Goal: Information Seeking & Learning: Learn about a topic

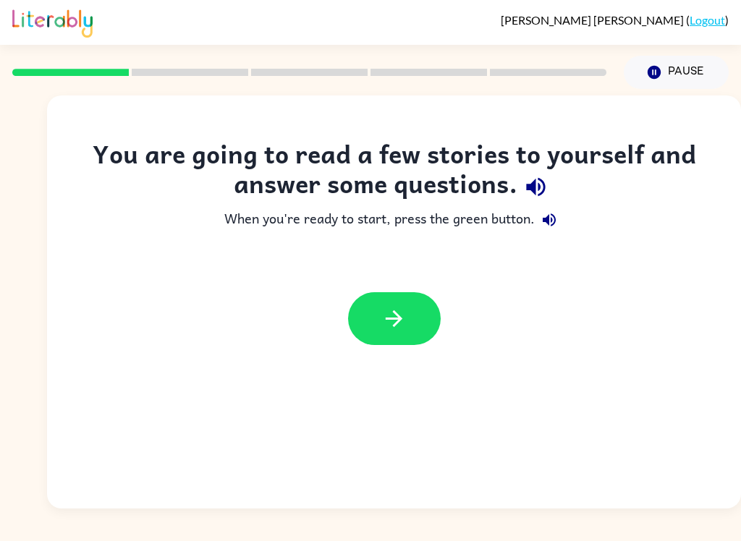
click at [634, 517] on div "[PERSON_NAME] ( Logout ) Pause Pause You are going to read a few stories to you…" at bounding box center [370, 270] width 741 height 541
click at [399, 314] on icon "button" at bounding box center [393, 318] width 25 height 25
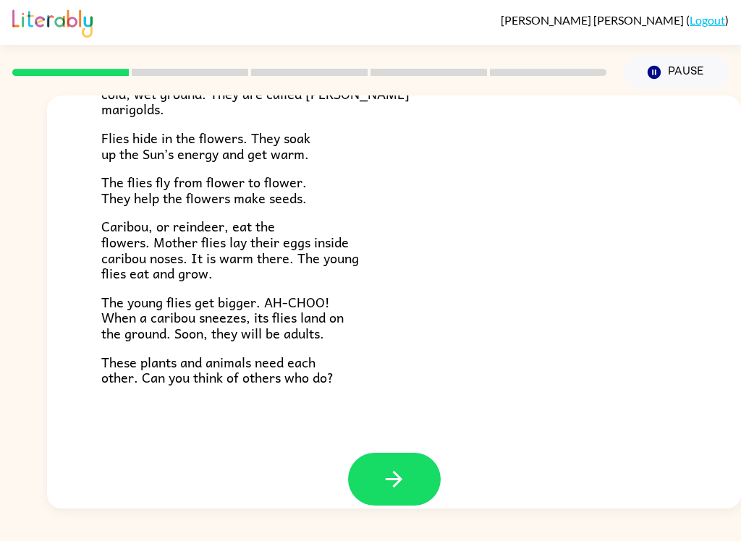
scroll to position [282, 0]
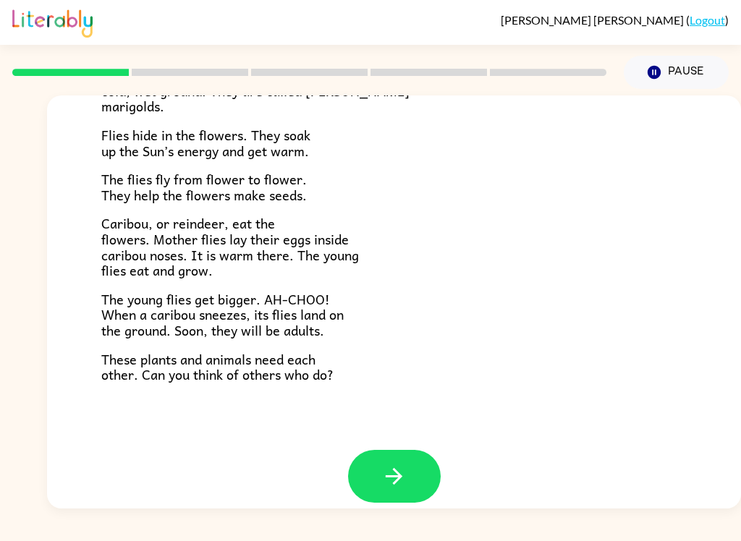
click at [384, 467] on icon "button" at bounding box center [393, 476] width 25 height 25
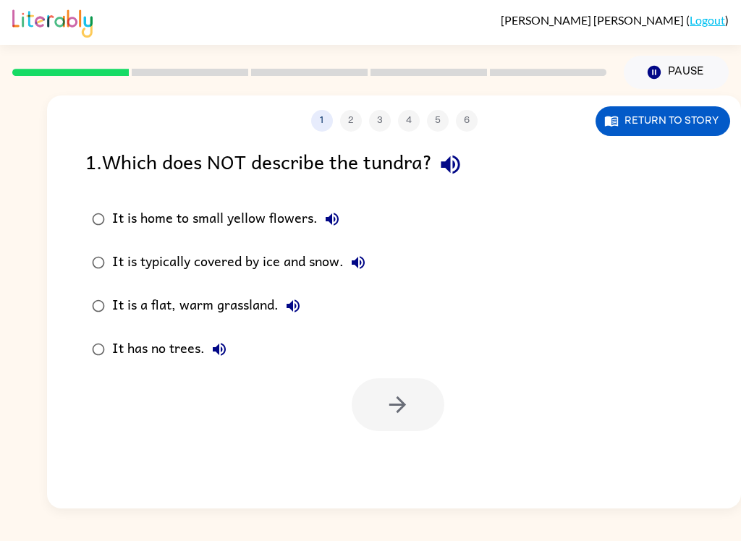
scroll to position [0, 0]
click at [119, 350] on div "It has no trees." at bounding box center [173, 349] width 122 height 29
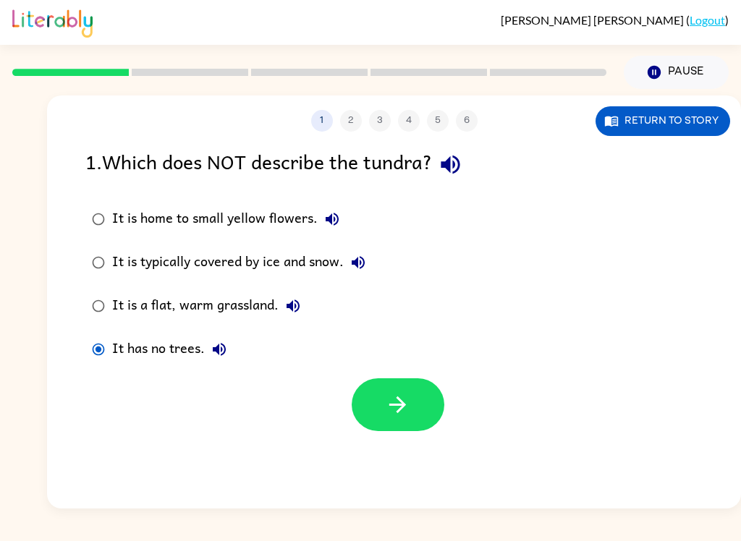
click at [410, 392] on button "button" at bounding box center [398, 404] width 93 height 53
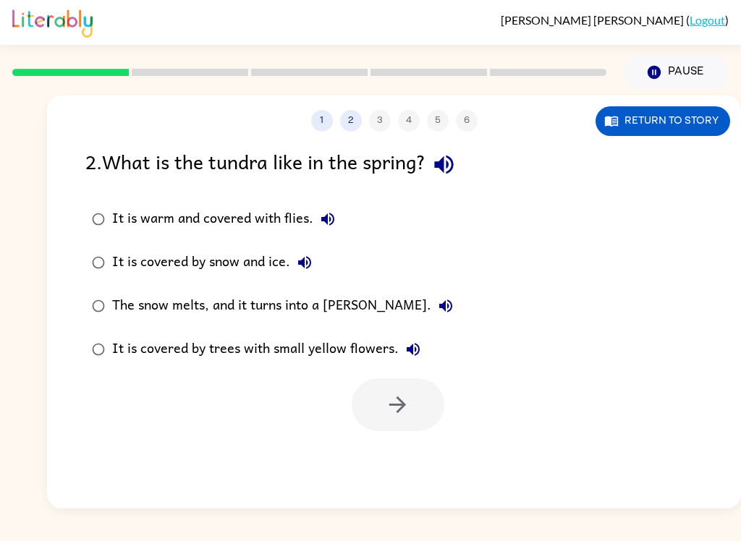
click at [666, 107] on button "Return to story" at bounding box center [663, 121] width 135 height 30
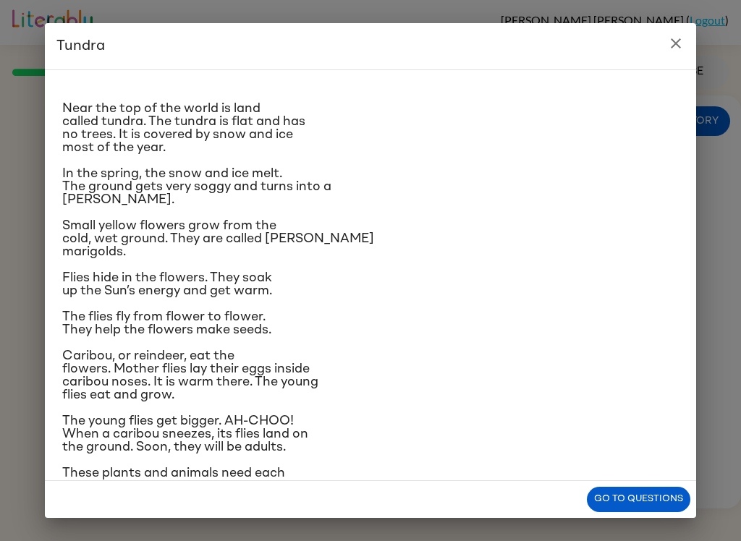
scroll to position [19, 0]
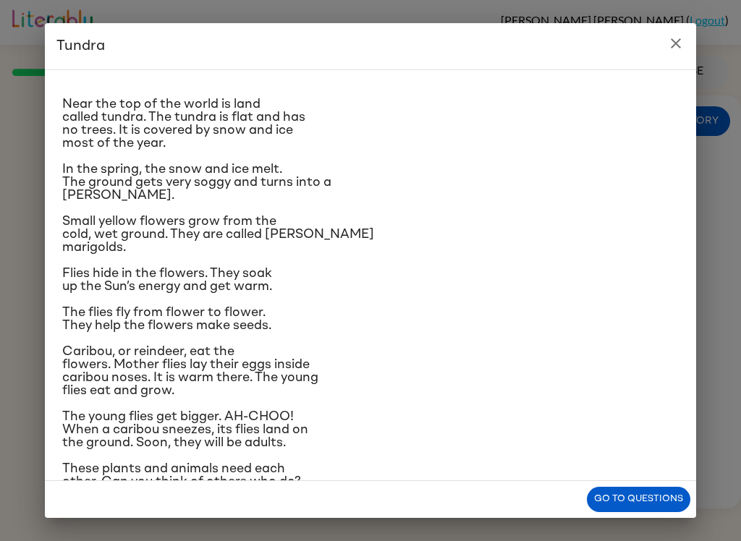
click at [359, 293] on p "Flies hide in the flowers. They soak up the Sun’s energy and get warm." at bounding box center [370, 280] width 617 height 26
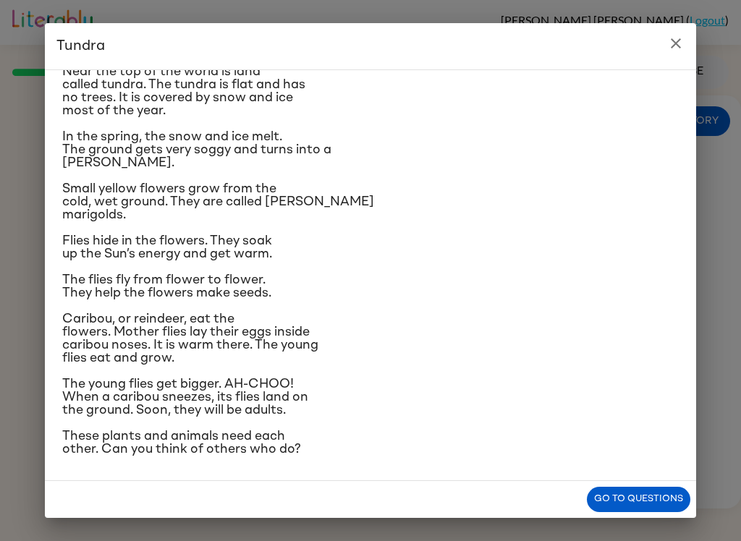
scroll to position [91, 0]
click at [677, 38] on icon "close" at bounding box center [675, 43] width 17 height 17
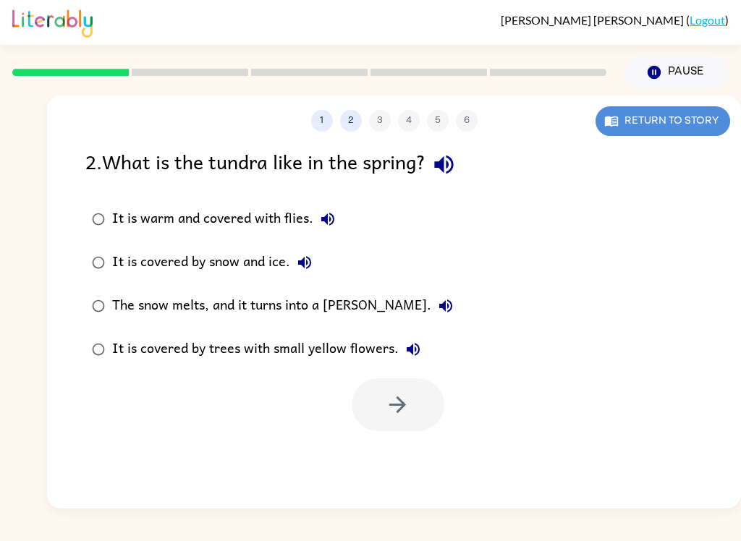
click at [678, 117] on button "Return to story" at bounding box center [663, 121] width 135 height 30
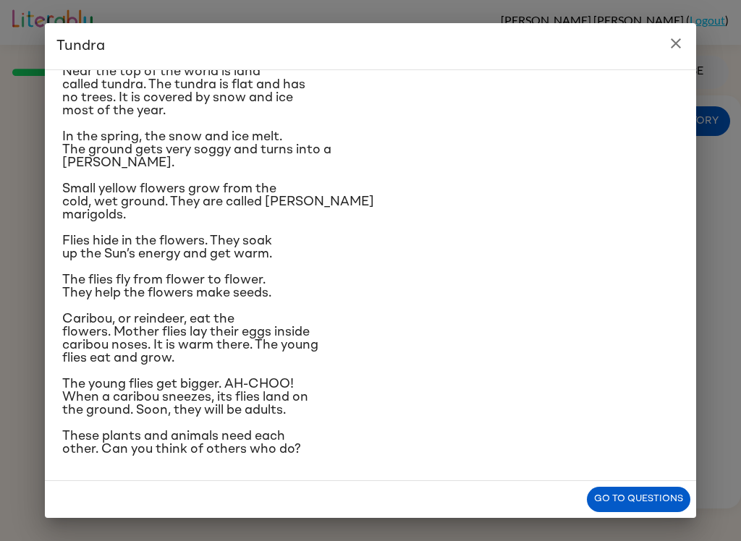
scroll to position [151, 0]
click at [672, 51] on icon "close" at bounding box center [675, 43] width 17 height 17
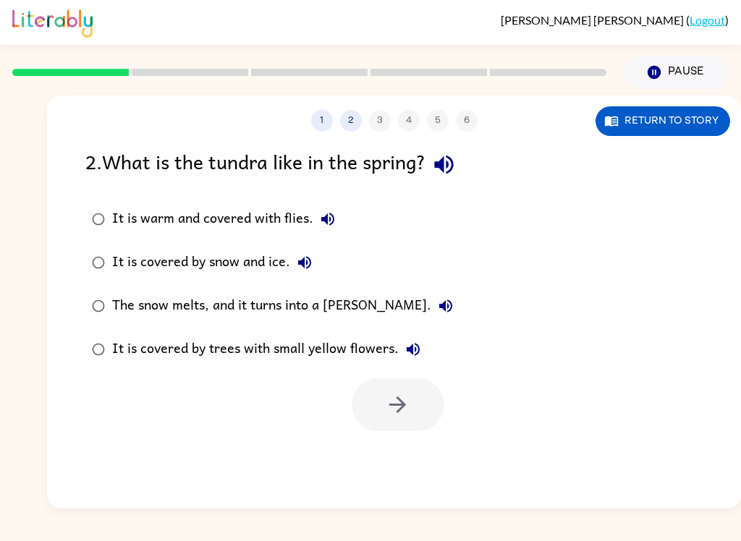
click at [200, 210] on div "It is warm and covered with flies." at bounding box center [227, 219] width 230 height 29
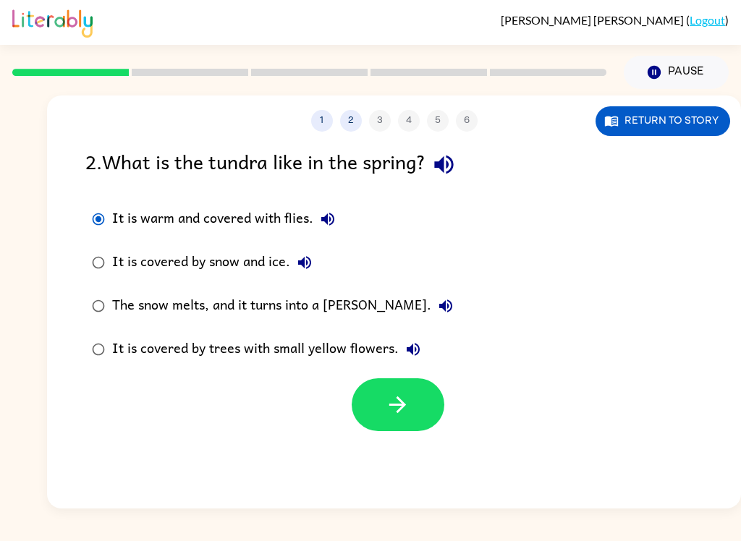
click at [401, 407] on icon "button" at bounding box center [397, 404] width 25 height 25
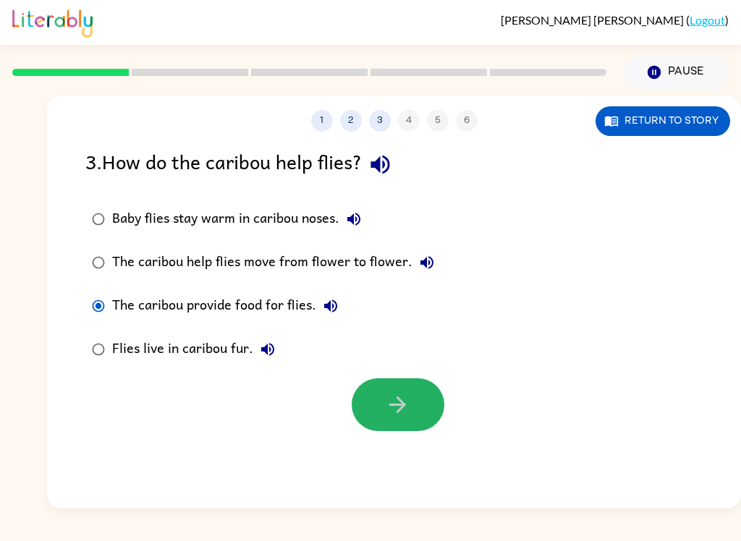
click at [375, 411] on button "button" at bounding box center [398, 404] width 93 height 53
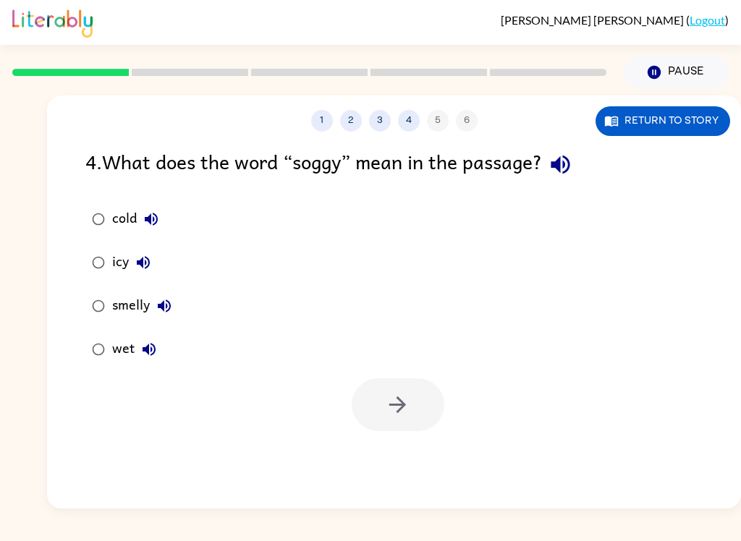
click at [658, 103] on div "1 2 3 4 5 6 Return to story" at bounding box center [394, 114] width 694 height 36
click at [660, 119] on button "Return to story" at bounding box center [663, 121] width 135 height 30
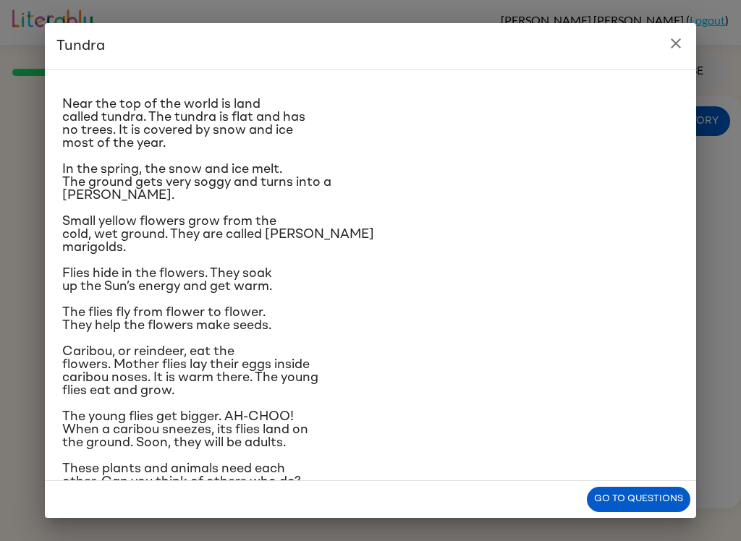
scroll to position [24, 0]
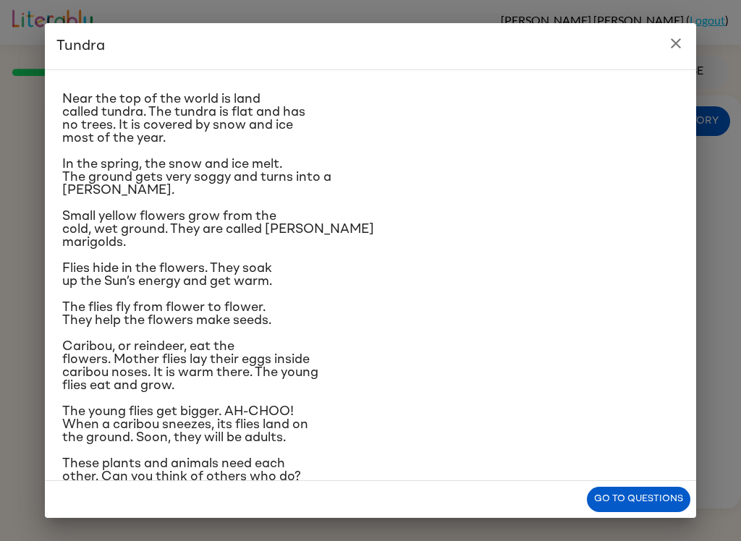
click at [687, 52] on button "close" at bounding box center [675, 43] width 29 height 29
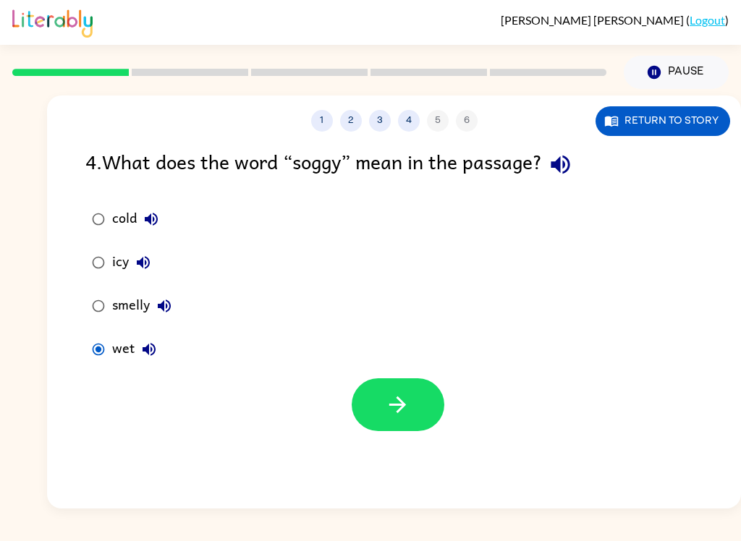
click at [399, 415] on icon "button" at bounding box center [397, 404] width 25 height 25
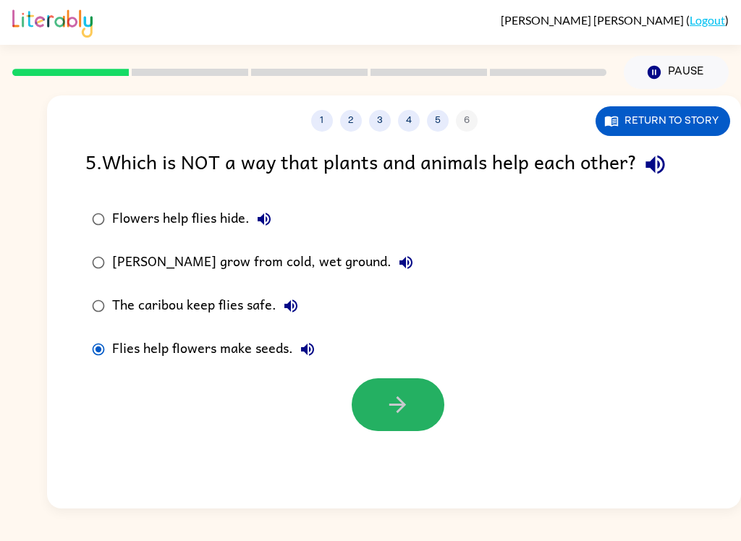
click at [400, 420] on button "button" at bounding box center [398, 404] width 93 height 53
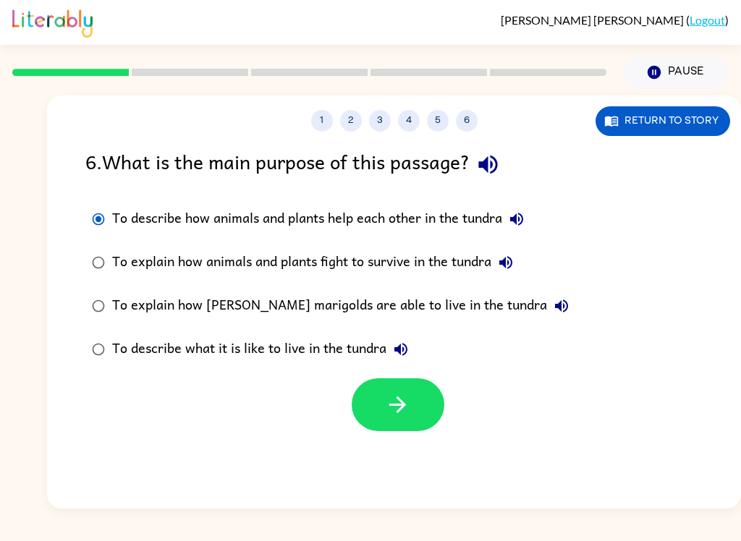
click at [398, 410] on icon "button" at bounding box center [397, 404] width 25 height 25
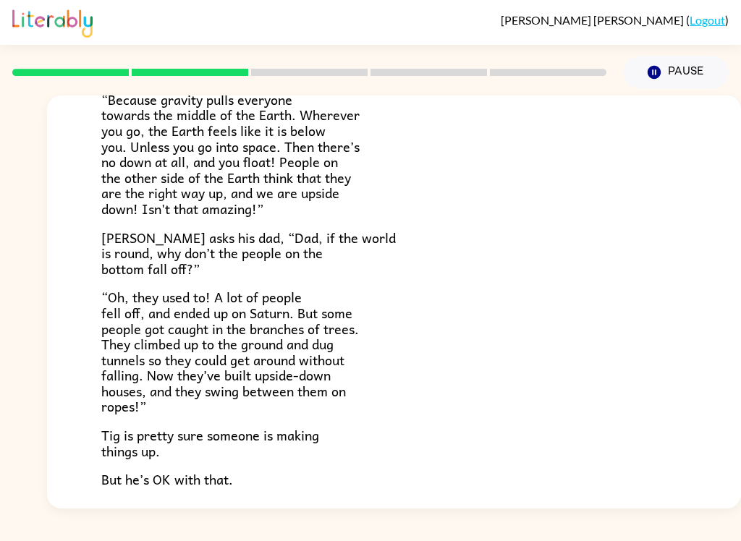
scroll to position [298, 0]
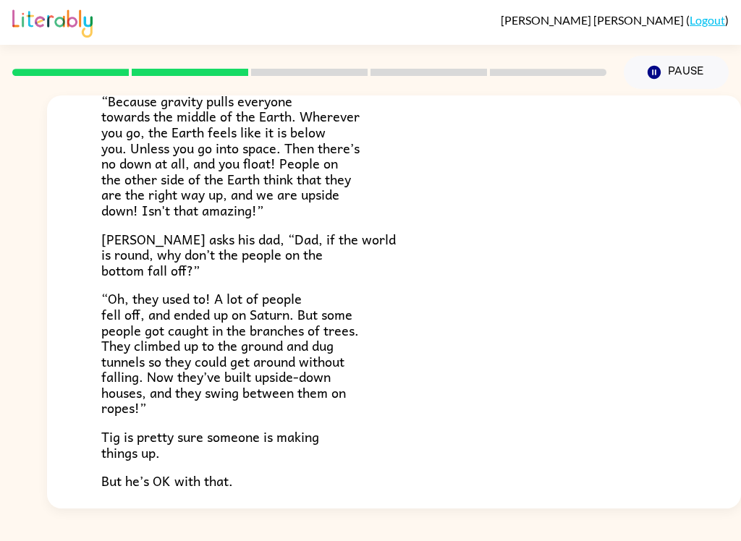
click at [494, 519] on div "[PERSON_NAME] ( Logout ) Pause Pause Tig's World Tig’s mom is a scientist. She …" at bounding box center [370, 270] width 741 height 541
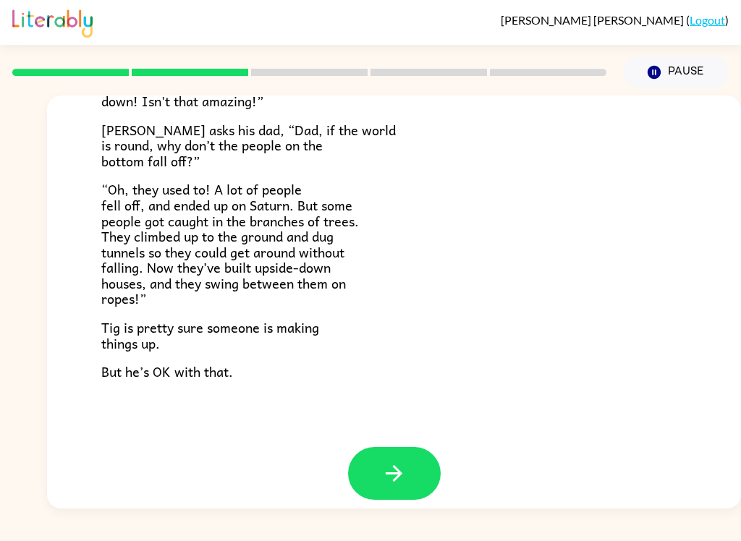
scroll to position [407, 0]
click at [395, 466] on icon "button" at bounding box center [393, 474] width 25 height 25
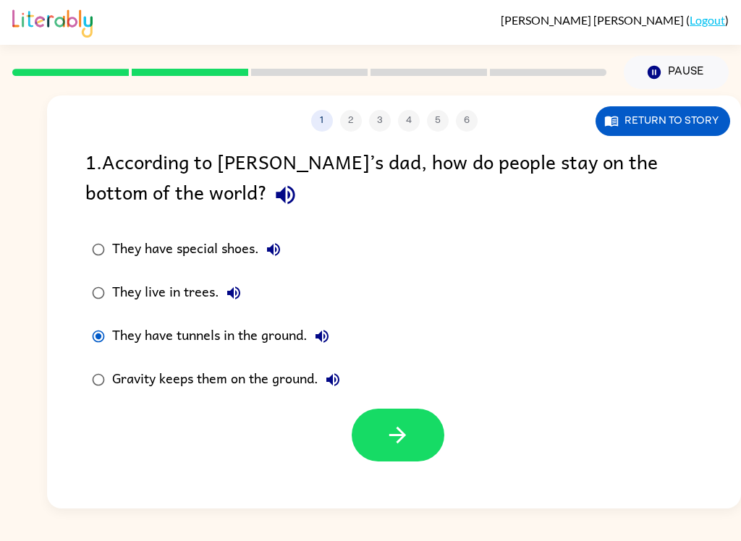
click at [420, 432] on button "button" at bounding box center [398, 435] width 93 height 53
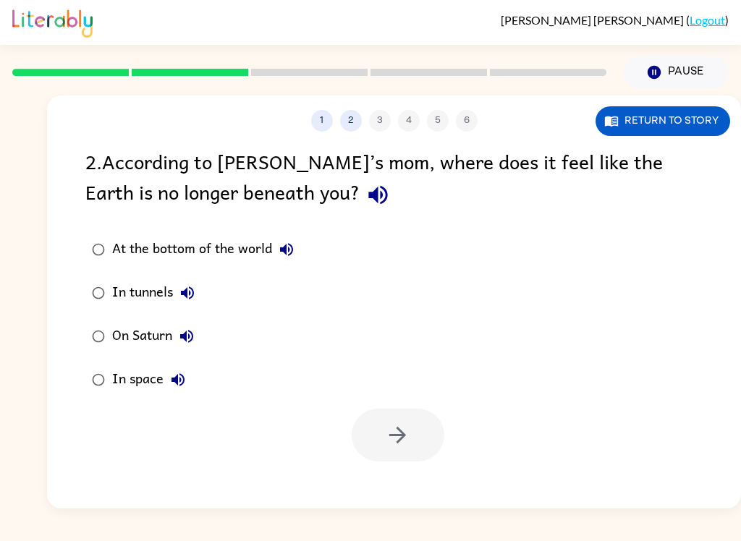
click at [407, 451] on div at bounding box center [398, 435] width 93 height 53
click at [159, 384] on div "In space" at bounding box center [152, 379] width 80 height 29
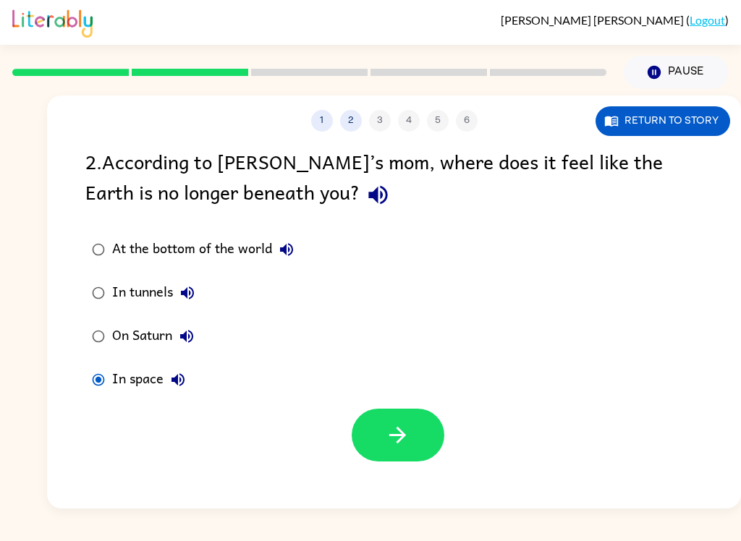
click at [358, 465] on div "1 2 3 4 5 6 Return to story 2 . According to [PERSON_NAME]’s mom, where does it…" at bounding box center [394, 302] width 694 height 413
click at [420, 436] on button "button" at bounding box center [398, 435] width 93 height 53
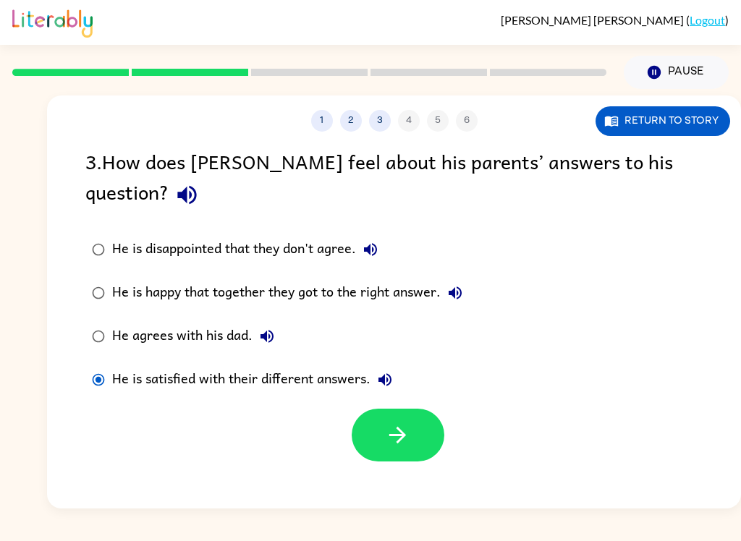
click at [382, 410] on button "button" at bounding box center [398, 435] width 93 height 53
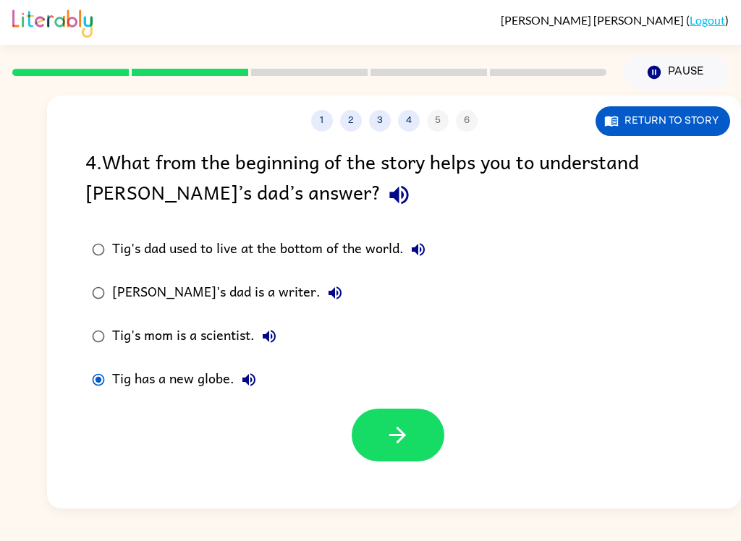
click at [415, 446] on button "button" at bounding box center [398, 435] width 93 height 53
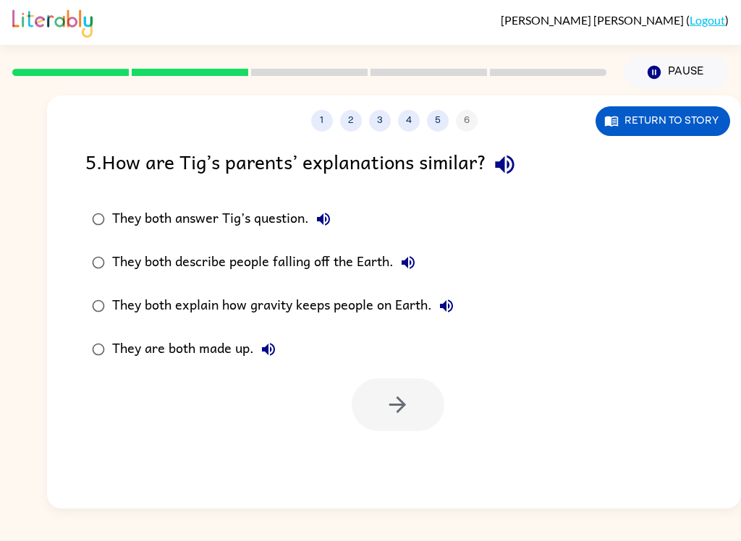
click at [85, 201] on label "They both answer Tig’s question." at bounding box center [272, 219] width 391 height 43
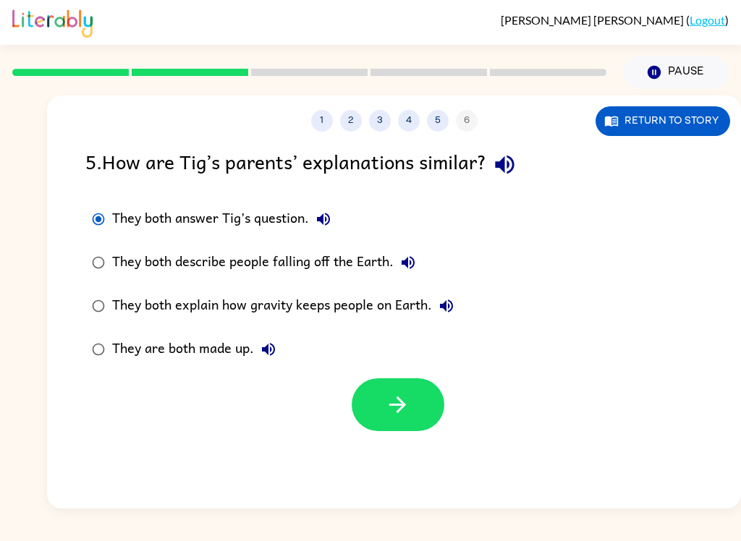
click at [385, 405] on icon "button" at bounding box center [397, 404] width 25 height 25
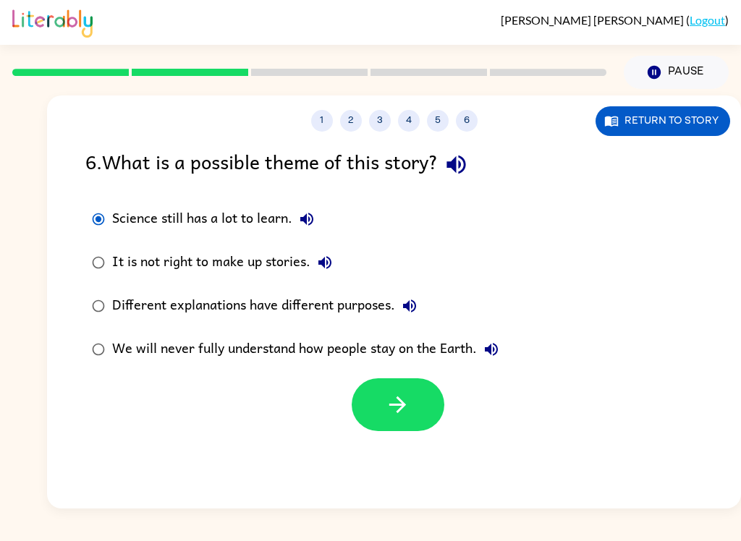
click at [397, 410] on icon "button" at bounding box center [397, 404] width 25 height 25
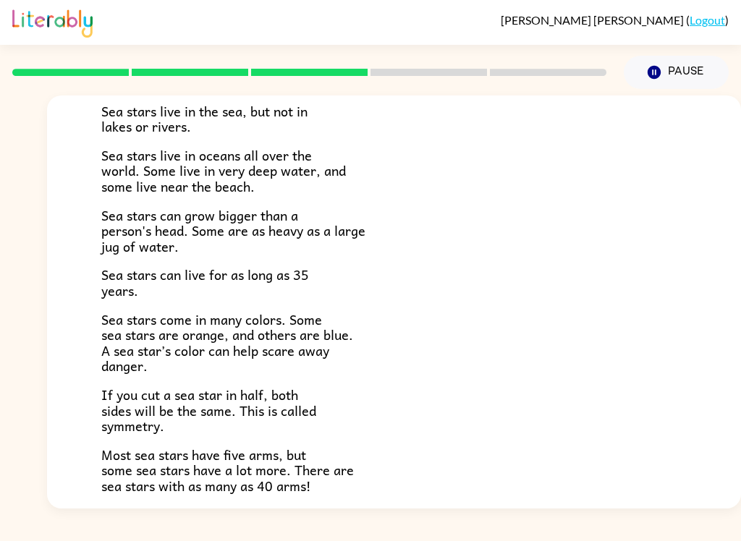
scroll to position [141, 0]
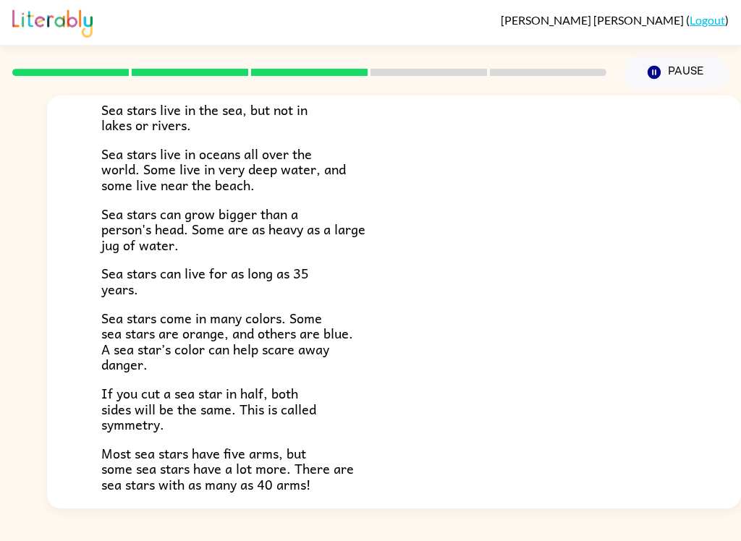
click at [486, 341] on p "Sea stars come in many colors. Some sea stars are orange, and others are blue. …" at bounding box center [393, 341] width 585 height 62
click at [449, 281] on p "Sea stars can live for as long as 35 years." at bounding box center [393, 281] width 585 height 31
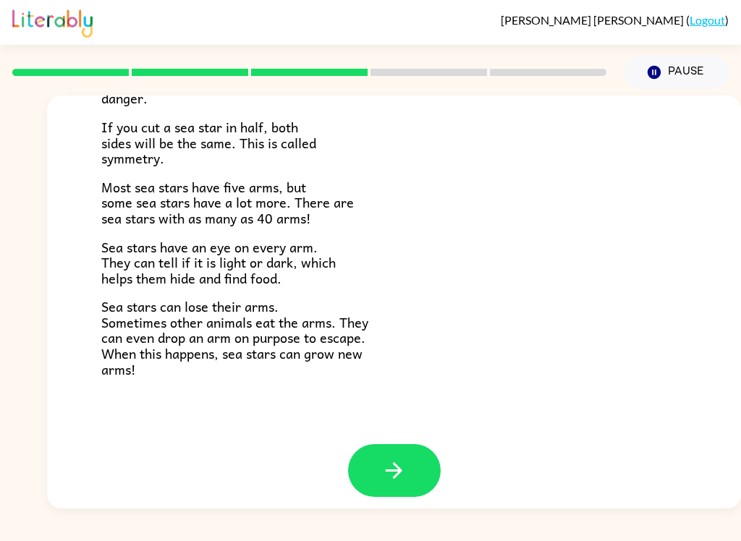
scroll to position [404, 0]
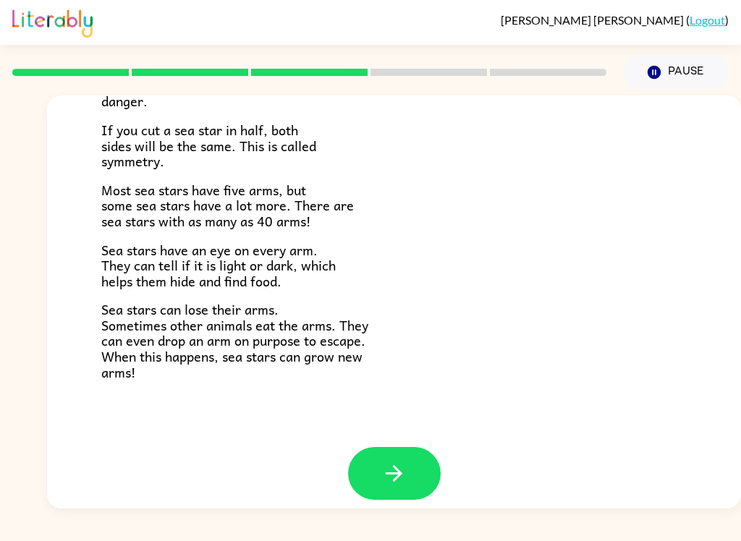
click at [423, 458] on button "button" at bounding box center [394, 473] width 93 height 53
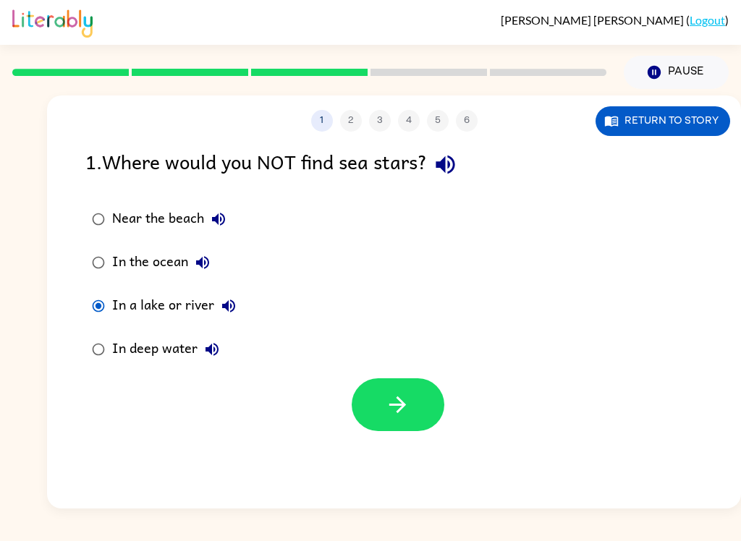
click at [439, 420] on button "button" at bounding box center [398, 404] width 93 height 53
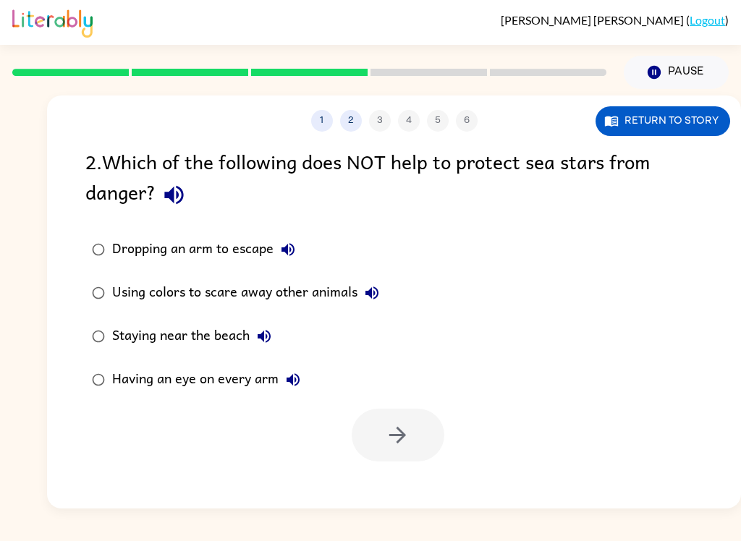
click at [658, 109] on button "Return to story" at bounding box center [663, 121] width 135 height 30
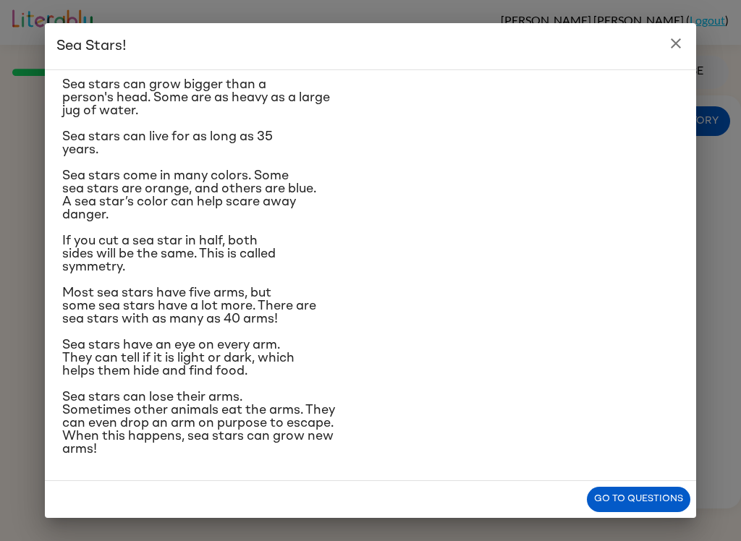
scroll to position [244, 0]
click at [683, 39] on icon "close" at bounding box center [675, 43] width 17 height 17
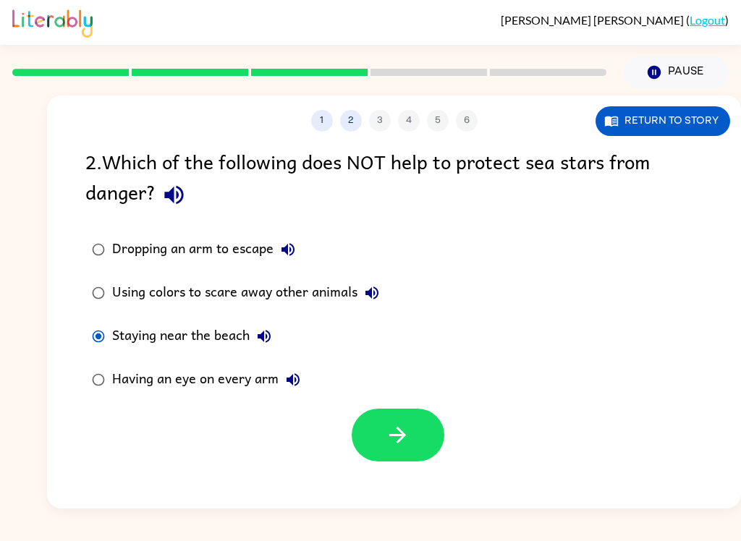
click at [678, 129] on button "Return to story" at bounding box center [663, 121] width 135 height 30
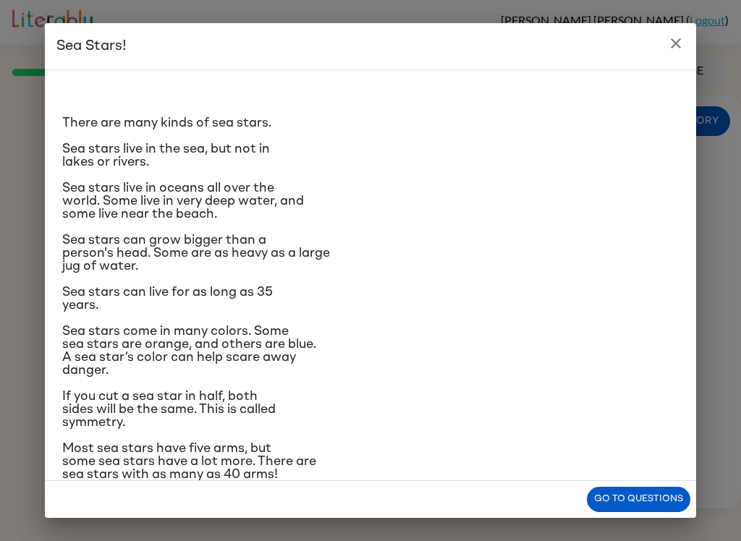
click at [678, 29] on button "close" at bounding box center [675, 43] width 29 height 29
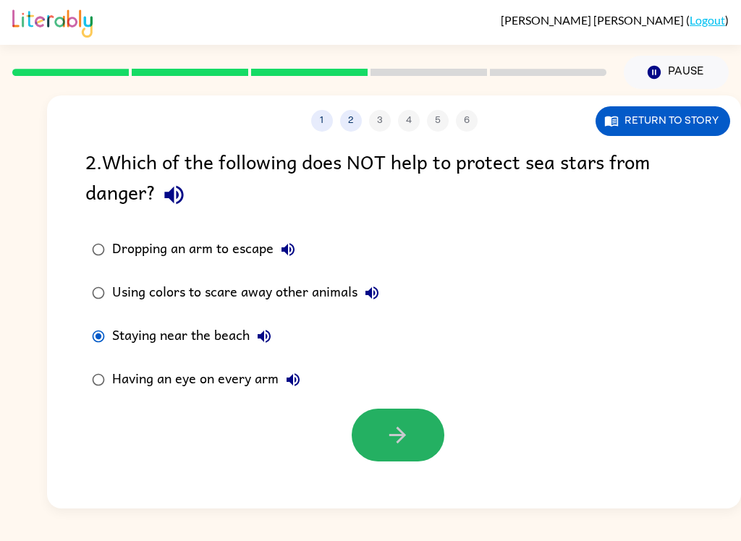
click at [389, 443] on icon "button" at bounding box center [397, 435] width 25 height 25
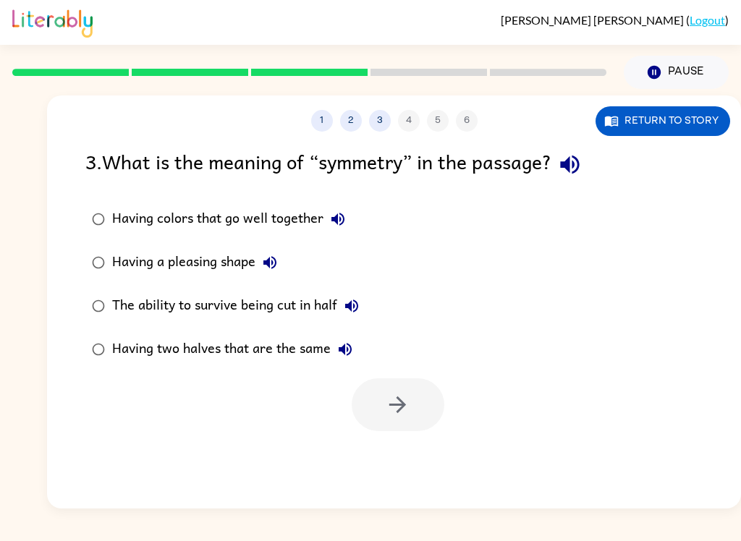
click at [679, 123] on button "Return to story" at bounding box center [663, 121] width 135 height 30
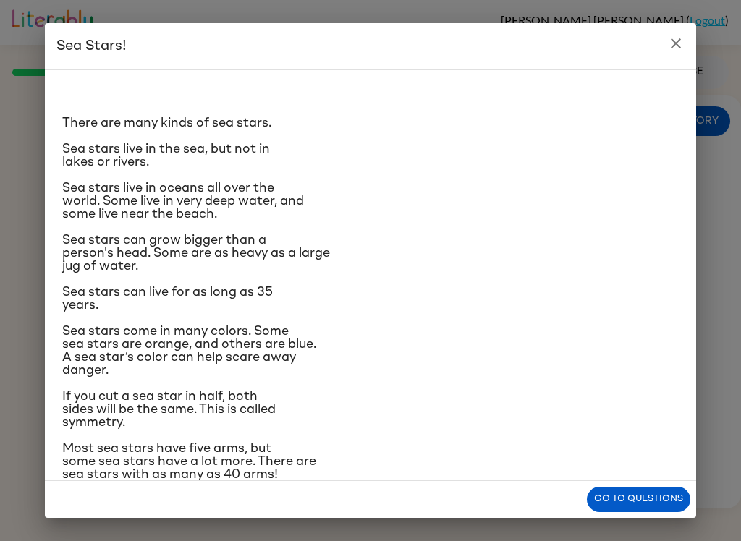
click at [685, 30] on h2 "Sea Stars!" at bounding box center [370, 46] width 651 height 46
click at [687, 33] on h2 "Sea Stars!" at bounding box center [370, 46] width 651 height 46
click at [698, 33] on div "Sea Stars! There are many kinds of sea stars. Sea stars live in the sea, but no…" at bounding box center [370, 270] width 741 height 541
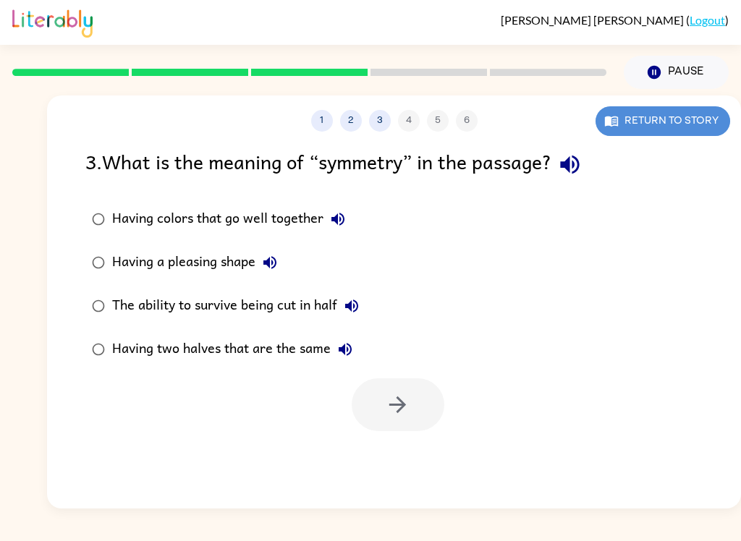
click at [679, 107] on button "Return to story" at bounding box center [663, 121] width 135 height 30
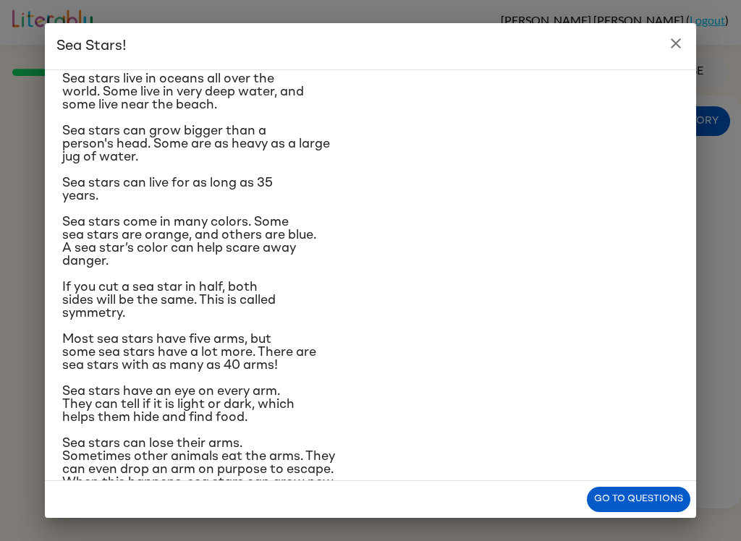
scroll to position [114, 0]
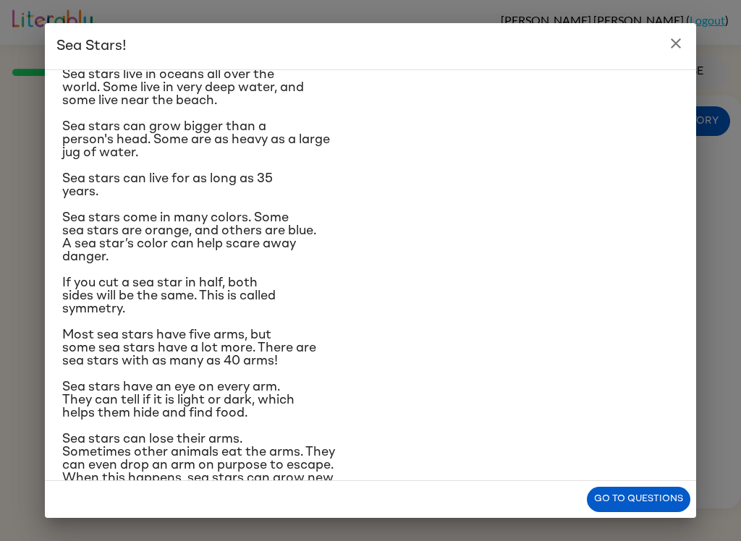
click at [687, 30] on h2 "Sea Stars!" at bounding box center [370, 46] width 651 height 46
click at [687, 49] on button "close" at bounding box center [675, 43] width 29 height 29
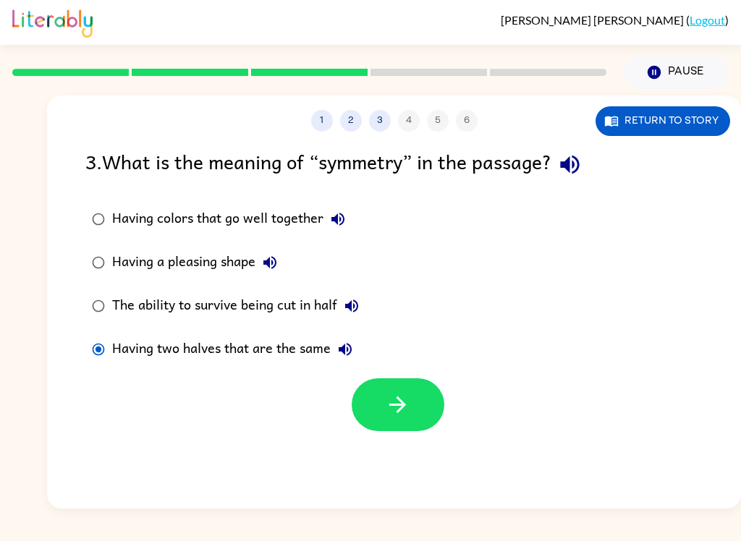
click at [391, 396] on icon "button" at bounding box center [397, 404] width 25 height 25
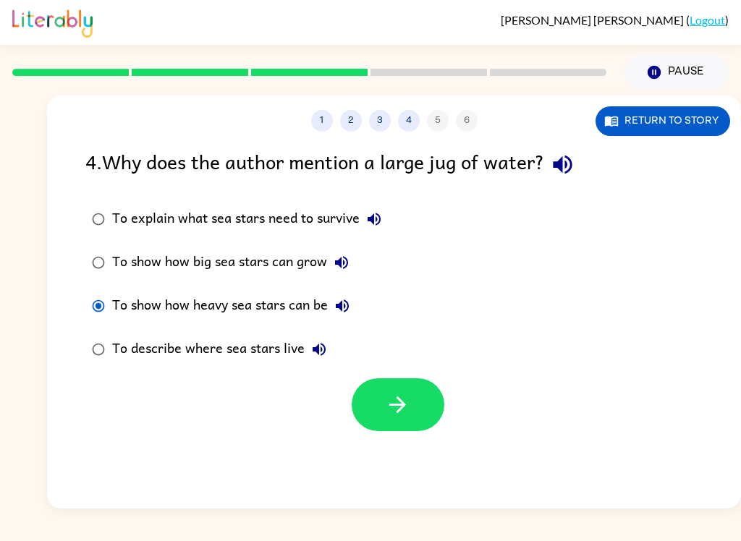
click at [411, 420] on button "button" at bounding box center [398, 404] width 93 height 53
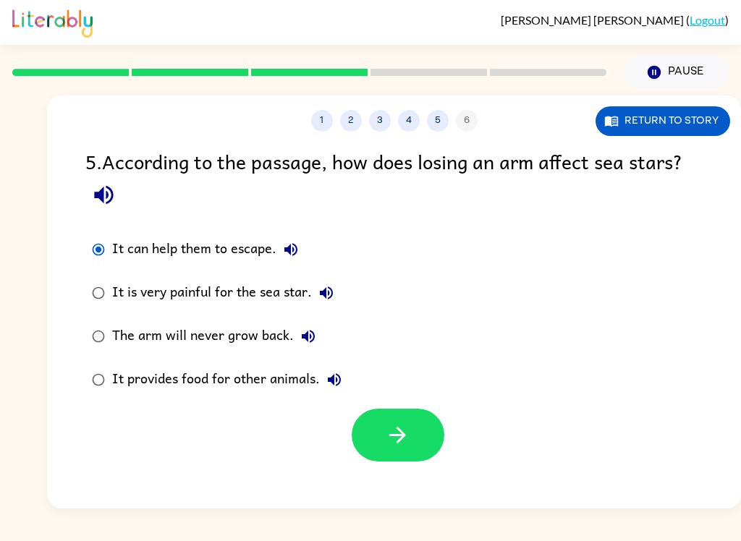
click at [391, 429] on icon "button" at bounding box center [397, 435] width 25 height 25
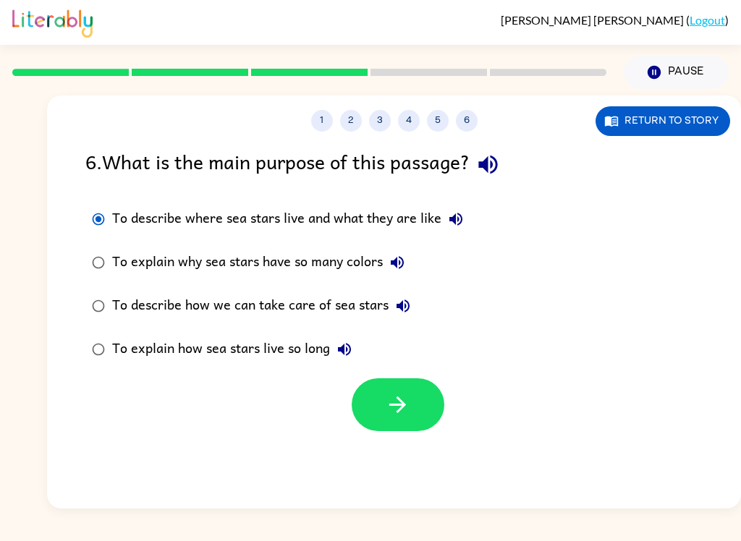
click at [410, 410] on icon "button" at bounding box center [397, 404] width 25 height 25
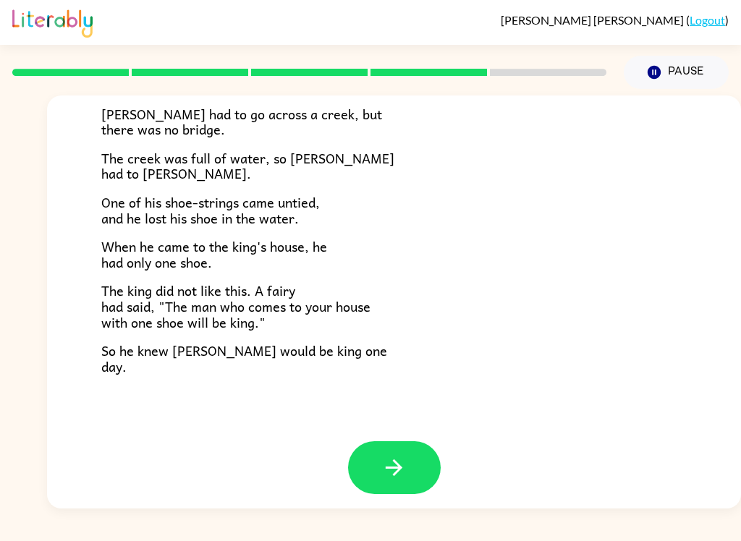
scroll to position [240, 0]
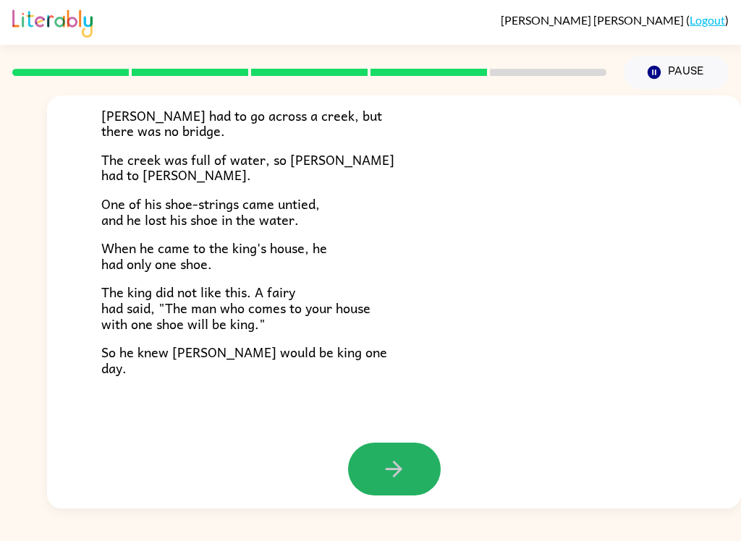
click at [378, 478] on button "button" at bounding box center [394, 469] width 93 height 53
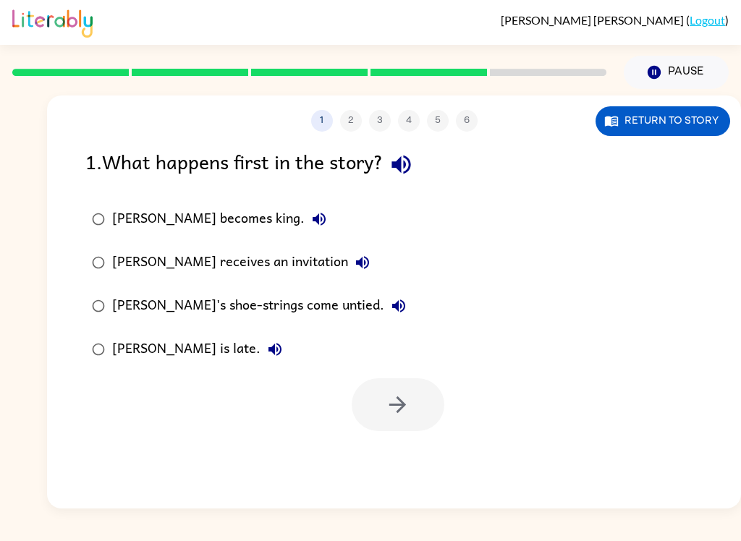
scroll to position [0, 0]
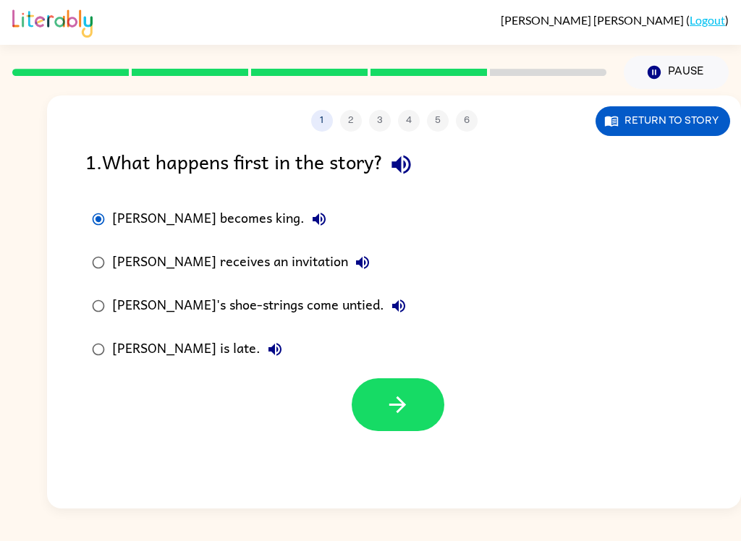
click at [370, 397] on button "button" at bounding box center [398, 404] width 93 height 53
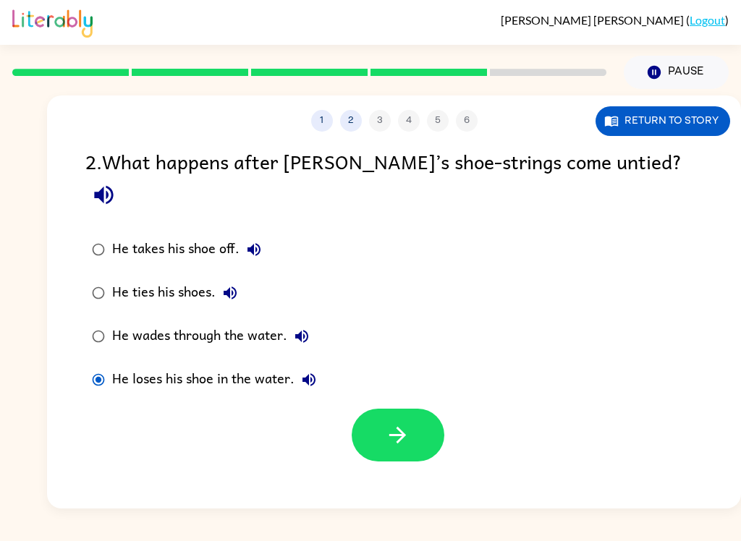
click at [396, 423] on icon "button" at bounding box center [397, 435] width 25 height 25
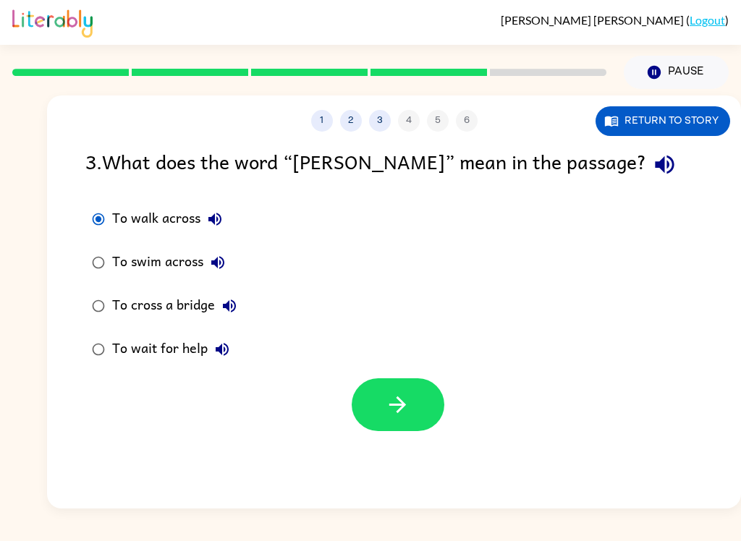
click at [391, 403] on icon "button" at bounding box center [397, 404] width 25 height 25
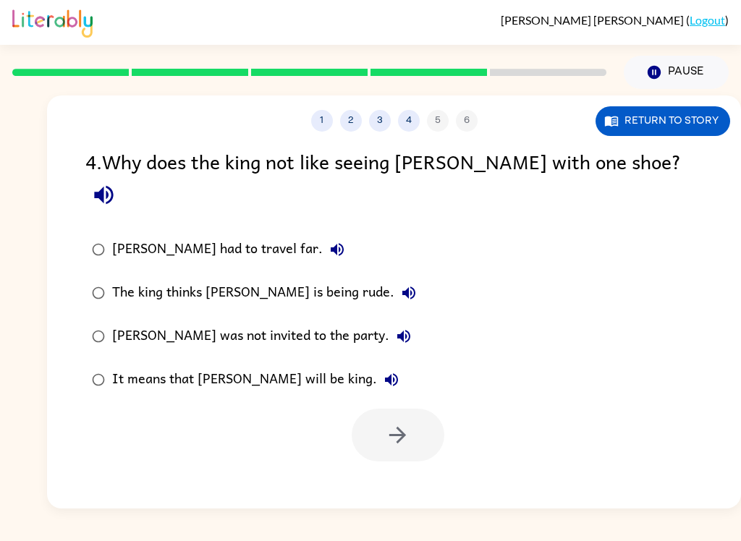
click at [95, 368] on label "It means that [PERSON_NAME] will be king." at bounding box center [253, 379] width 353 height 43
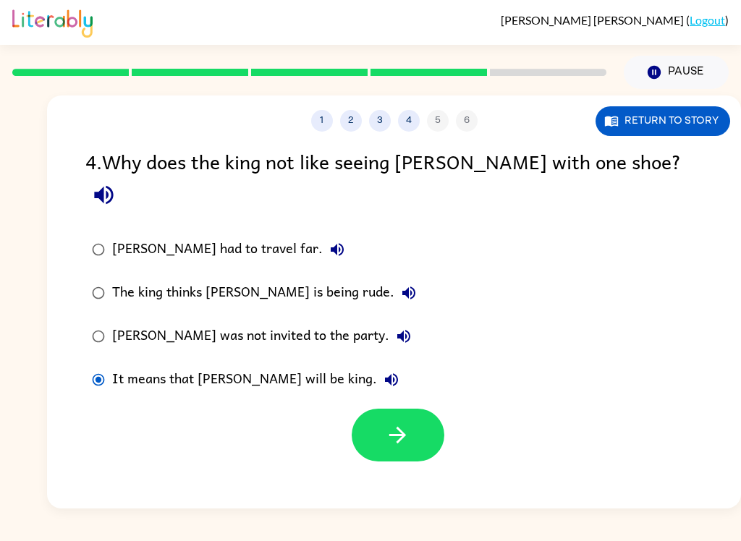
click at [408, 423] on icon "button" at bounding box center [397, 435] width 25 height 25
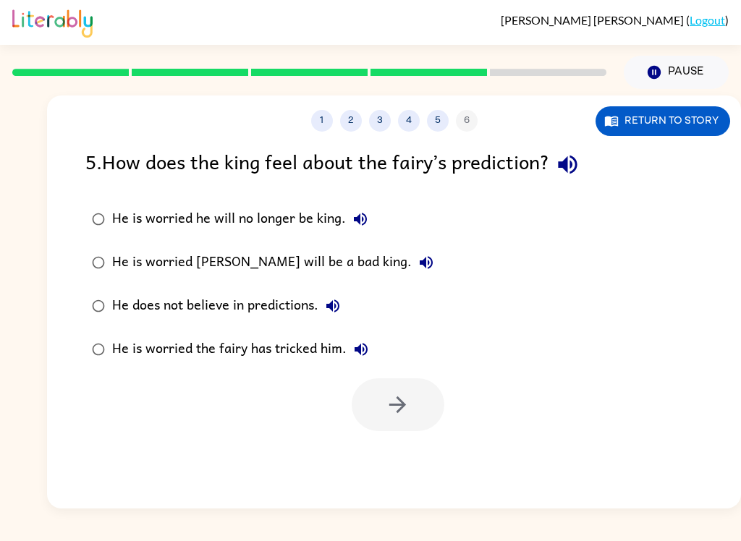
click at [668, 127] on button "Return to story" at bounding box center [663, 121] width 135 height 30
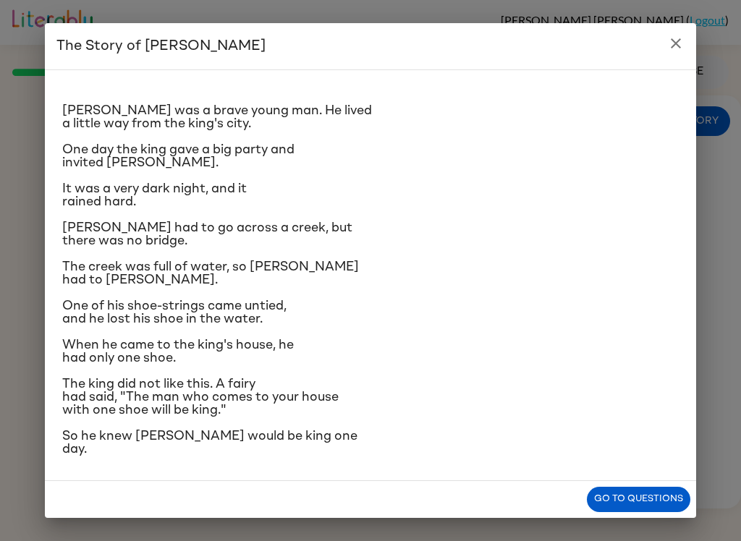
scroll to position [94, 0]
click at [667, 46] on icon "close" at bounding box center [675, 43] width 17 height 17
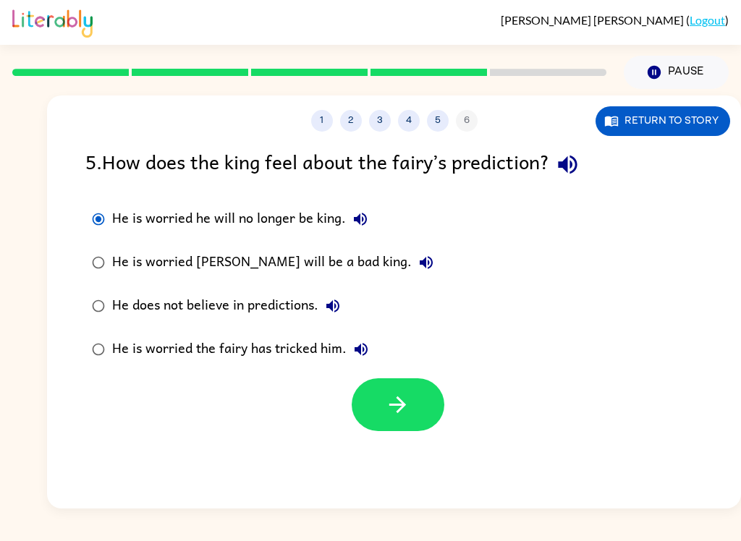
click at [386, 431] on button "button" at bounding box center [398, 404] width 93 height 53
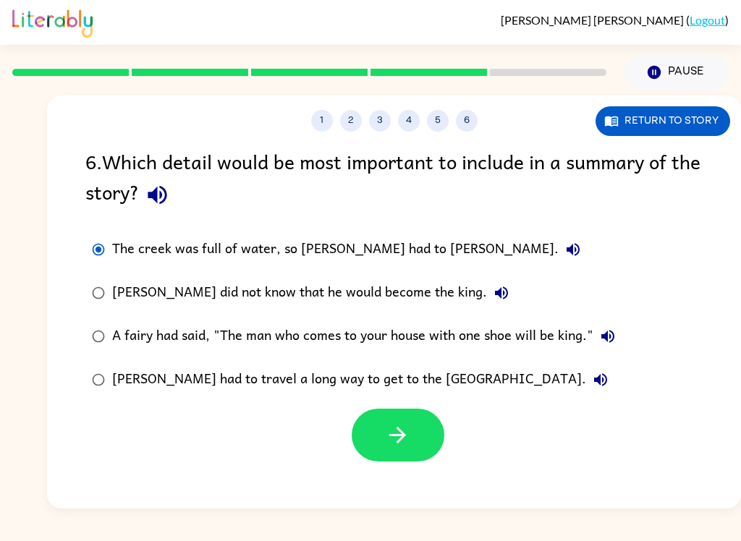
click at [428, 444] on button "button" at bounding box center [398, 435] width 93 height 53
